Goal: Leave review/rating: Leave review/rating

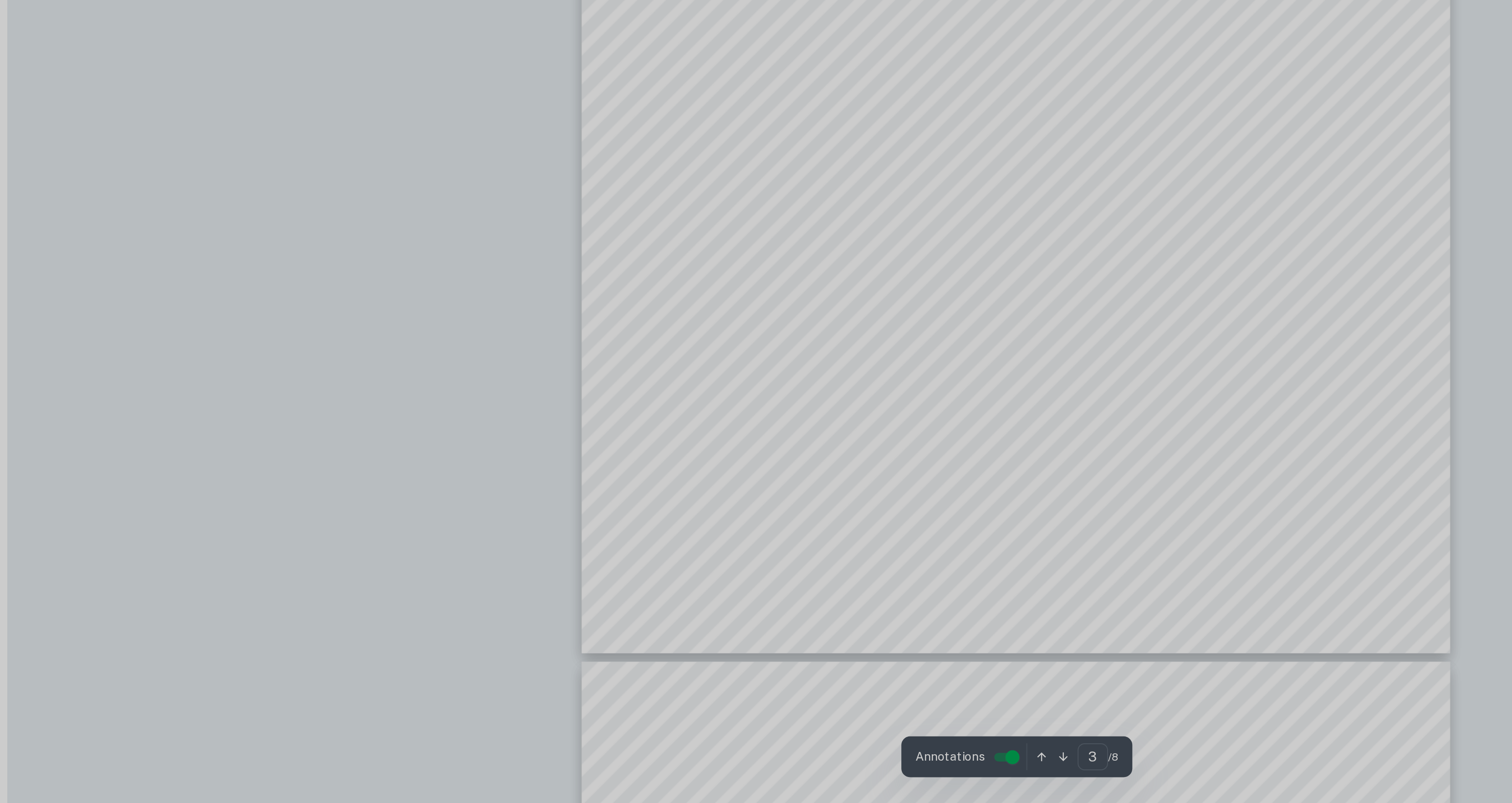
scroll to position [1479, 0]
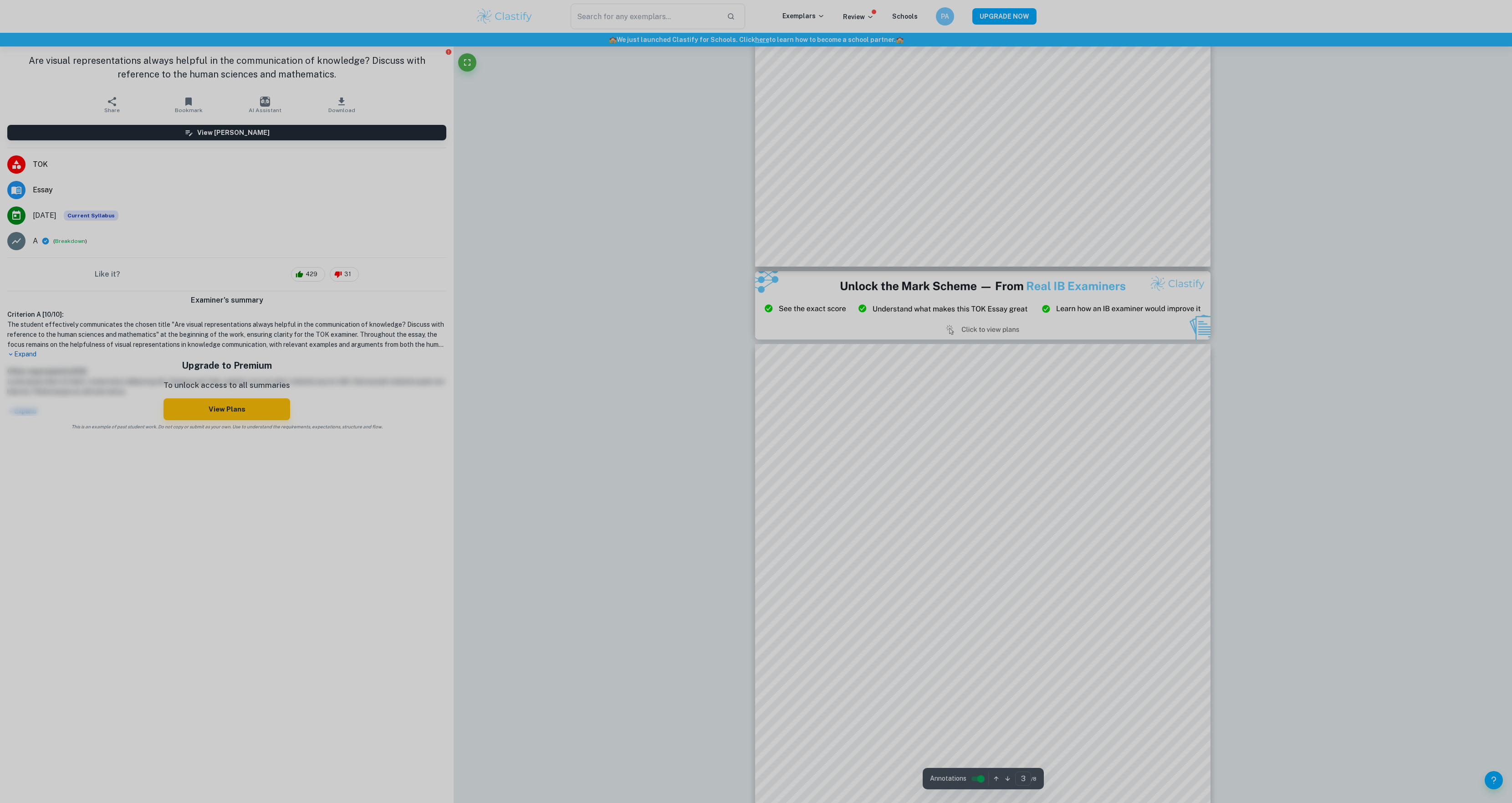
type input "2"
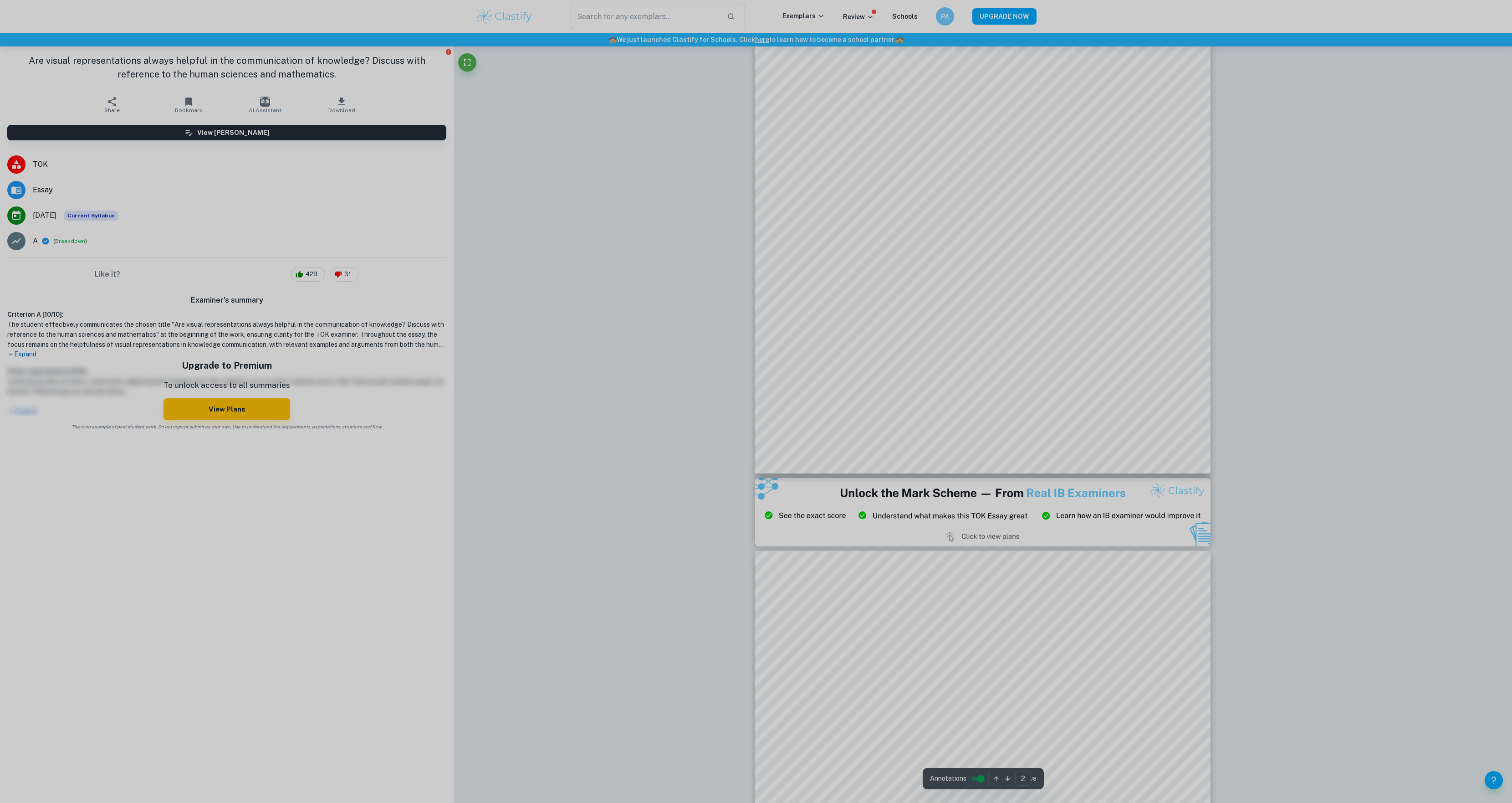
scroll to position [937, 0]
